Goal: Transaction & Acquisition: Purchase product/service

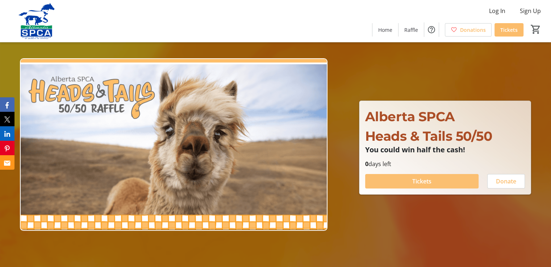
click at [438, 179] on span at bounding box center [421, 181] width 113 height 17
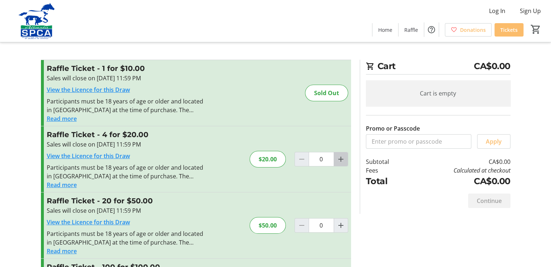
click at [342, 157] on mat-icon "Increment by one" at bounding box center [341, 159] width 9 height 9
type input "1"
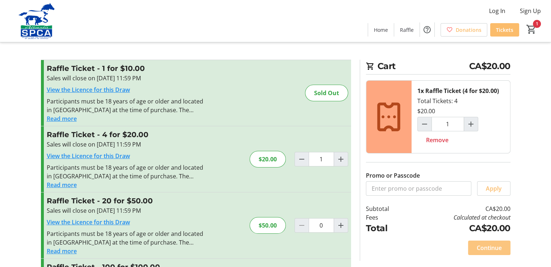
click at [494, 248] on span "Continue" at bounding box center [489, 248] width 25 height 9
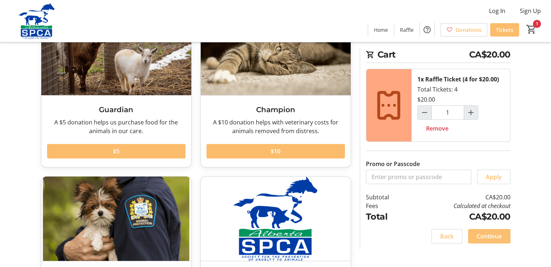
scroll to position [72, 0]
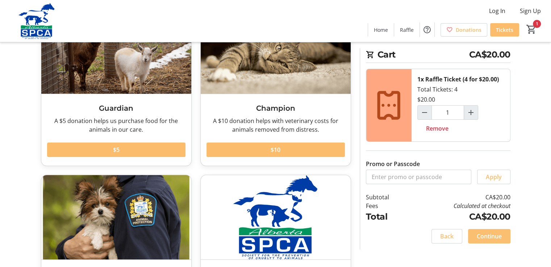
click at [485, 234] on span "Continue" at bounding box center [489, 236] width 25 height 9
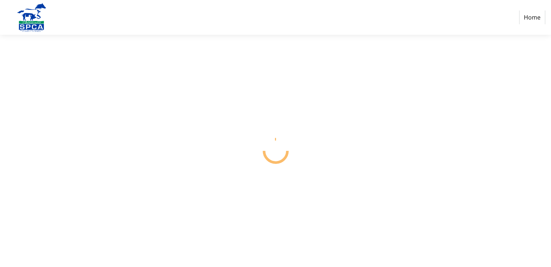
select select "CA"
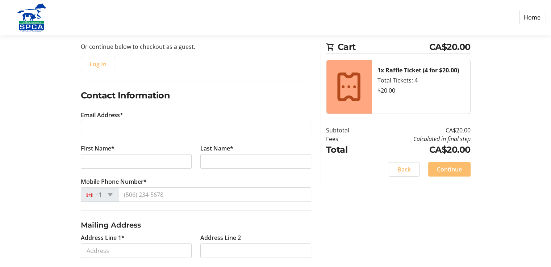
scroll to position [72, 0]
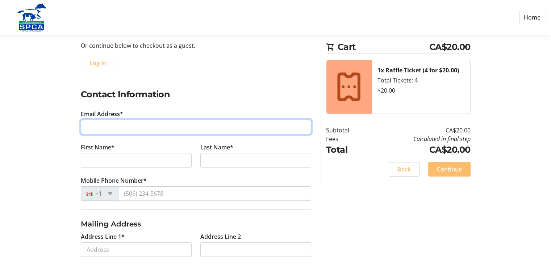
click at [84, 126] on input "Email Address*" at bounding box center [196, 127] width 230 height 14
type input "[EMAIL_ADDRESS][DOMAIN_NAME]"
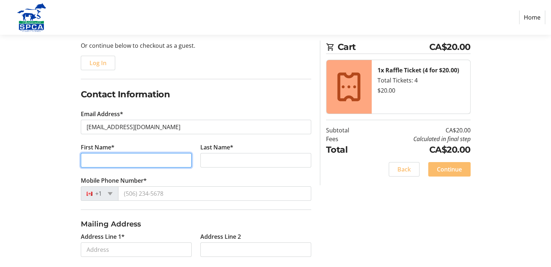
type input "[PERSON_NAME]"
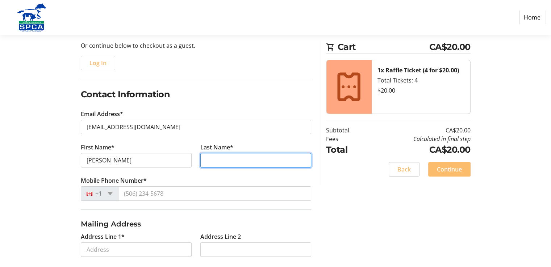
type input "[PERSON_NAME]"
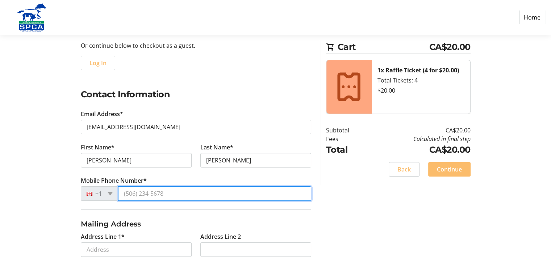
type input "[PHONE_NUMBER]"
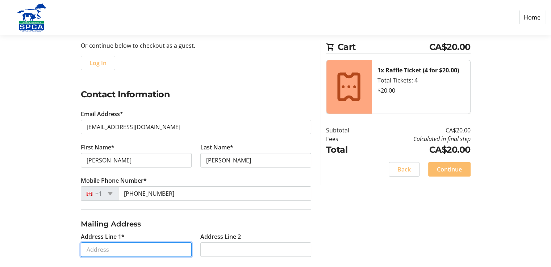
type input "[STREET_ADDRESS]"
type input "[GEOGRAPHIC_DATA]"
select select "AB"
type input "T3B 5T3"
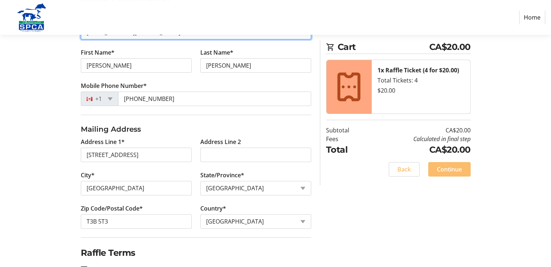
scroll to position [191, 0]
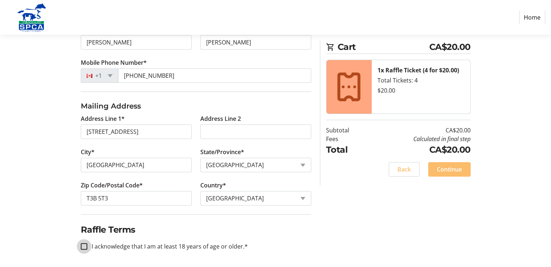
click at [84, 246] on input "I acknowledge that I am at least 18 years of age or older.*" at bounding box center [84, 246] width 7 height 7
checkbox input "true"
click at [450, 167] on span "Continue" at bounding box center [449, 169] width 25 height 9
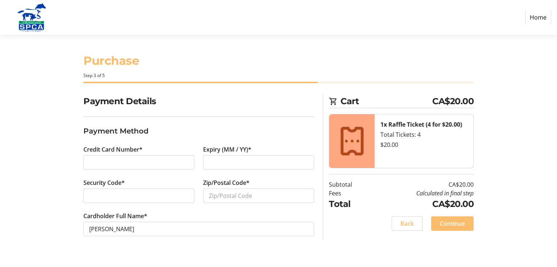
click at [88, 162] on div at bounding box center [138, 162] width 111 height 14
click at [212, 199] on input "Zip/Postal Code*" at bounding box center [258, 196] width 111 height 14
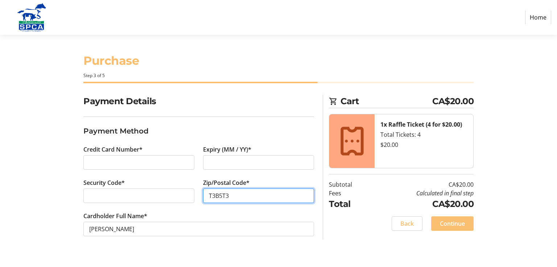
type input "T3B5T3"
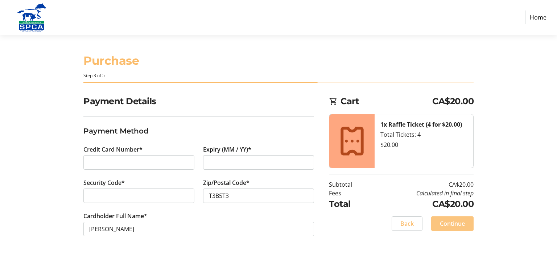
click at [448, 224] on span "Continue" at bounding box center [452, 224] width 25 height 9
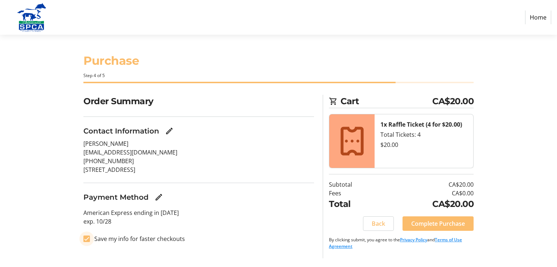
click at [88, 240] on input "Save my info for faster checkouts" at bounding box center [86, 239] width 7 height 7
checkbox input "false"
click at [437, 225] on span "Complete Purchase" at bounding box center [438, 224] width 54 height 9
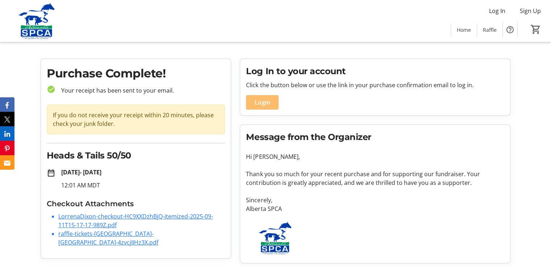
scroll to position [9, 0]
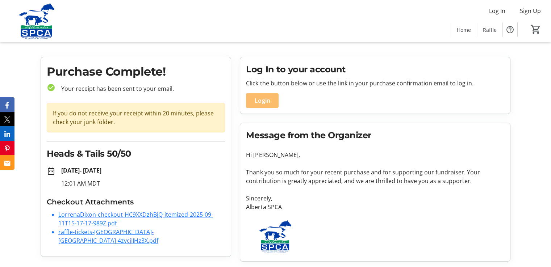
click at [88, 215] on link "LorrenaDixon-checkout-HC9XXDzhBjQ-itemized-2025-09-11T15-17-17-989Z.pdf" at bounding box center [135, 219] width 155 height 17
